Goal: Task Accomplishment & Management: Complete application form

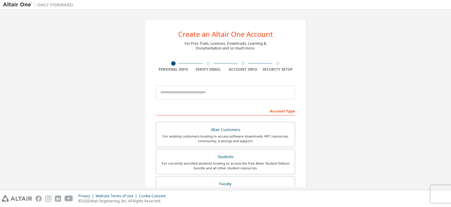
scroll to position [59, 0]
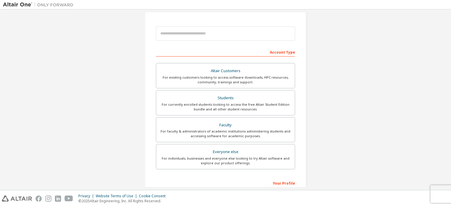
click at [311, 60] on div "Create an Altair One Account For Free Trials, Licenses, Downloads, Learning & D…" at bounding box center [226, 109] width 176 height 311
click at [267, 105] on div "For currently enrolled students looking to access the free Altair Student Editi…" at bounding box center [226, 106] width 132 height 9
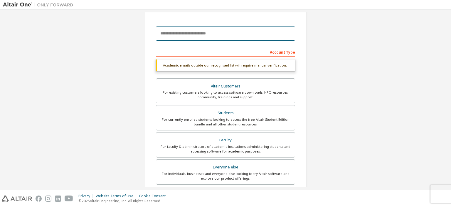
click at [201, 35] on input "email" at bounding box center [225, 33] width 139 height 14
type input "**********"
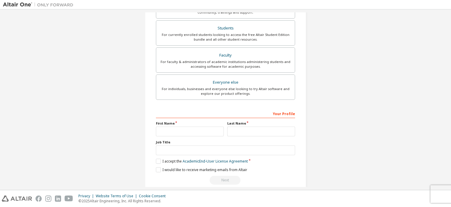
scroll to position [147, 0]
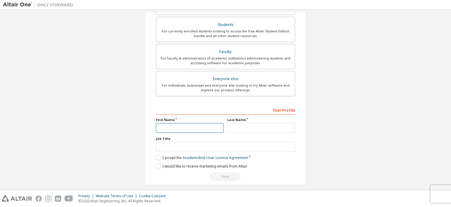
click at [200, 127] on input "text" at bounding box center [190, 128] width 68 height 10
type input "***"
click at [272, 125] on input "text" at bounding box center [261, 128] width 68 height 10
type input "*******"
click at [259, 145] on input "text" at bounding box center [225, 147] width 139 height 10
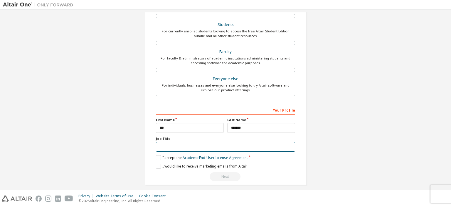
scroll to position [132, 0]
click at [158, 155] on label "I accept the Academic End-User License Agreement" at bounding box center [202, 157] width 92 height 5
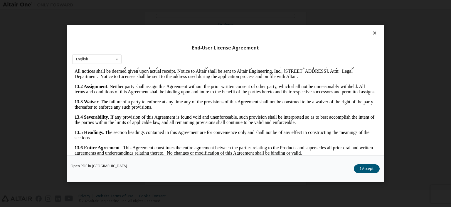
scroll to position [1332, 0]
click at [361, 166] on button "I Accept" at bounding box center [367, 168] width 26 height 9
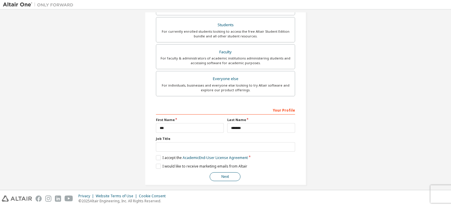
click at [221, 174] on button "Next" at bounding box center [225, 176] width 31 height 9
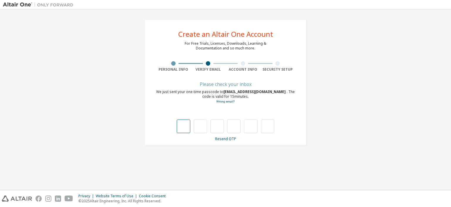
type input "*"
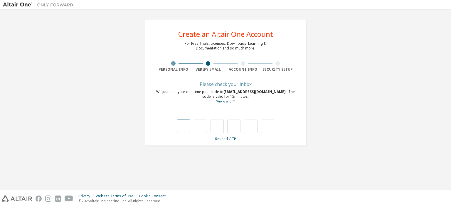
type input "*"
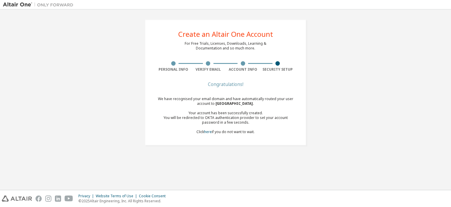
click at [229, 121] on div "You will be redirected to OKTA authentication provider to set your account pass…" at bounding box center [225, 119] width 139 height 9
click at [209, 131] on link "here" at bounding box center [208, 131] width 8 height 5
